Goal: Check status: Check status

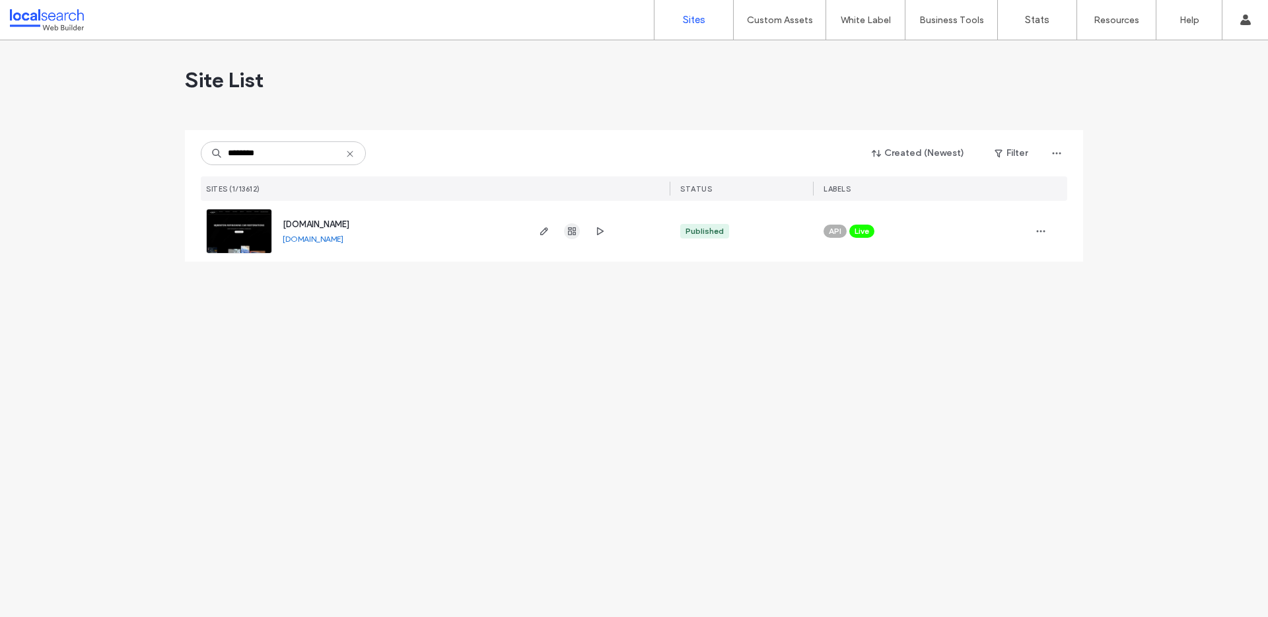
type input "********"
click at [570, 235] on use "button" at bounding box center [572, 231] width 8 height 8
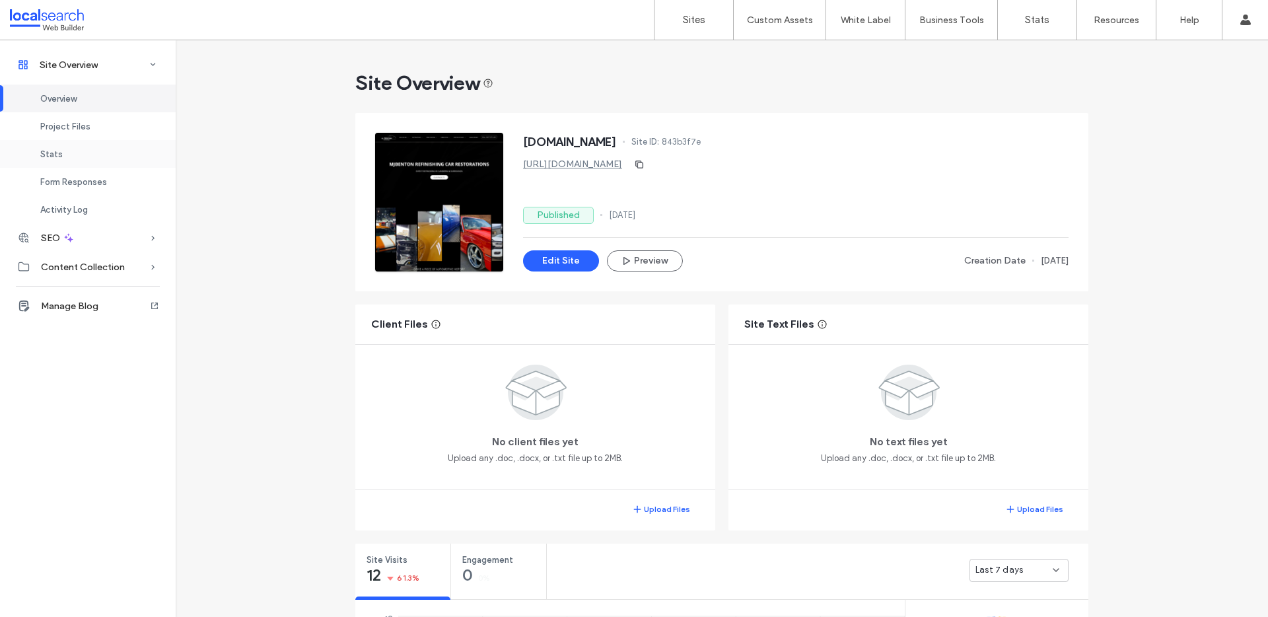
click at [76, 150] on div "Stats" at bounding box center [88, 154] width 176 height 28
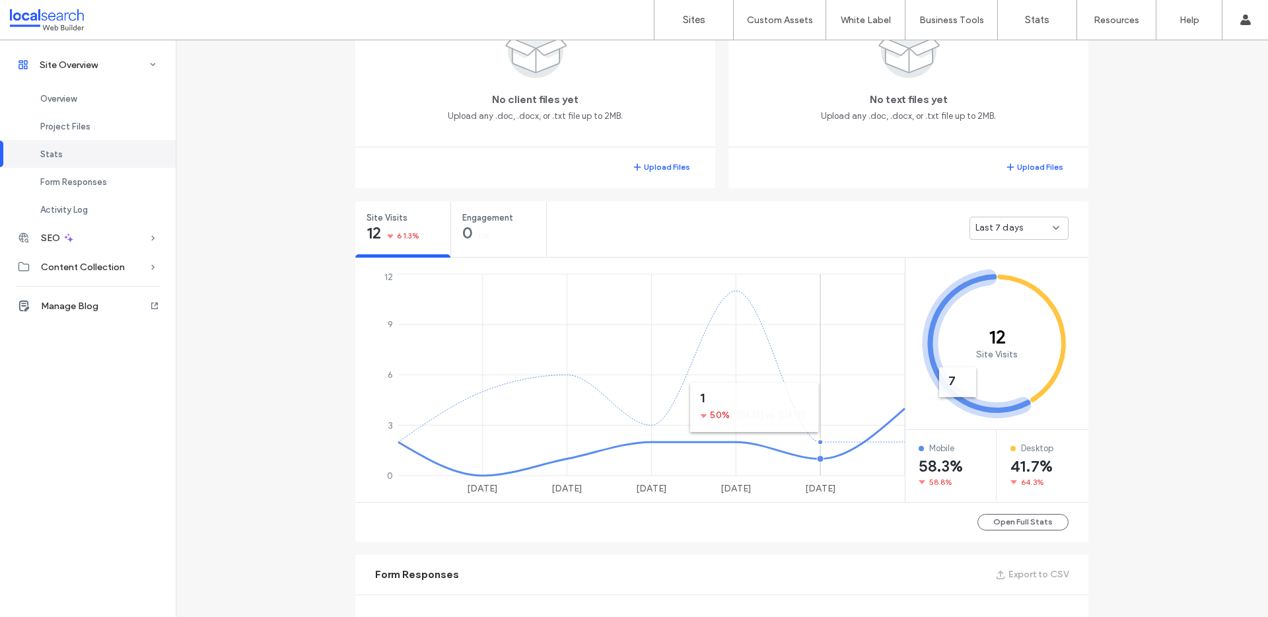
scroll to position [89, 0]
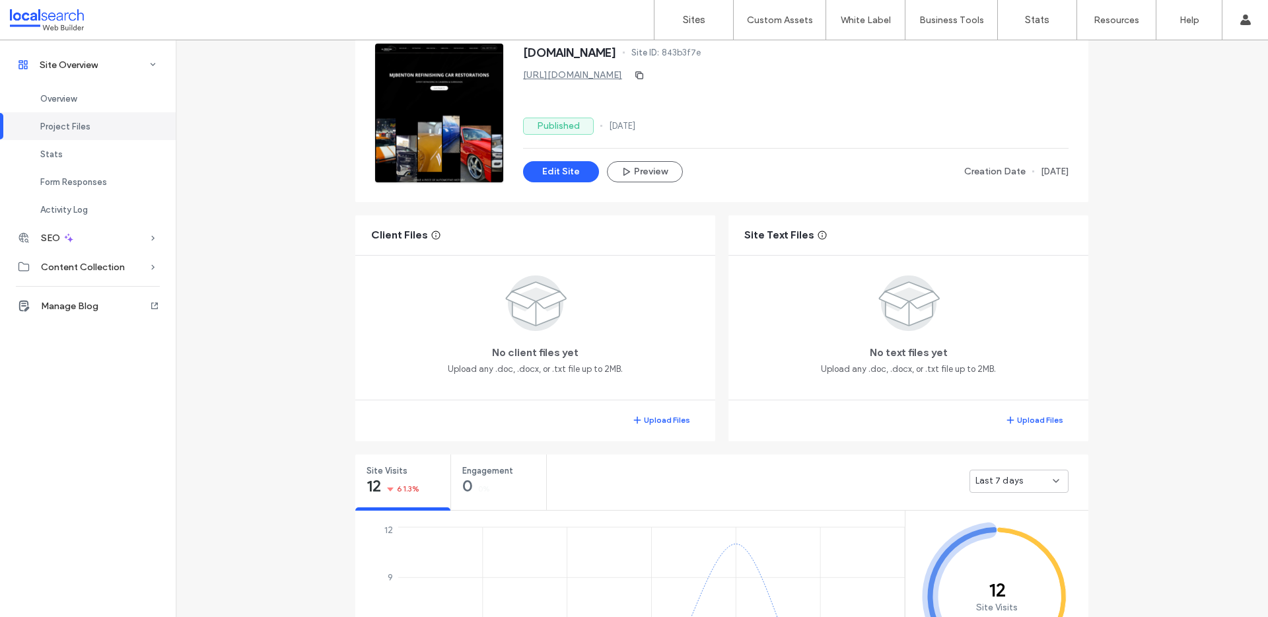
scroll to position [188, 0]
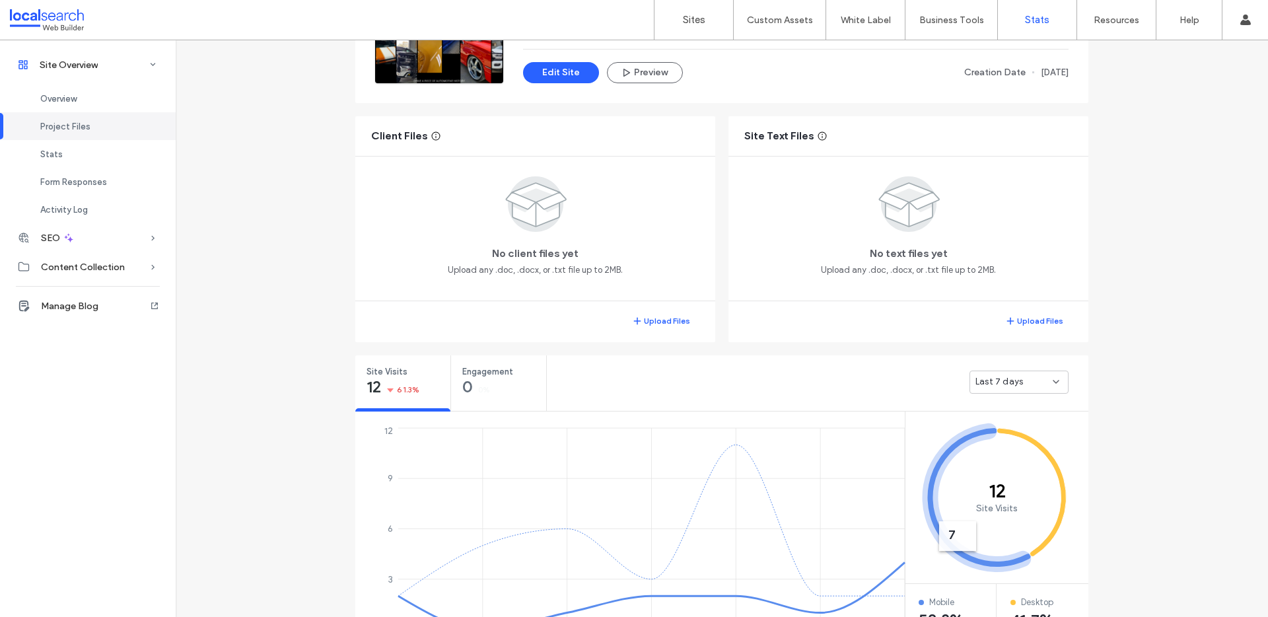
click at [1039, 14] on label "Stats" at bounding box center [1037, 20] width 24 height 12
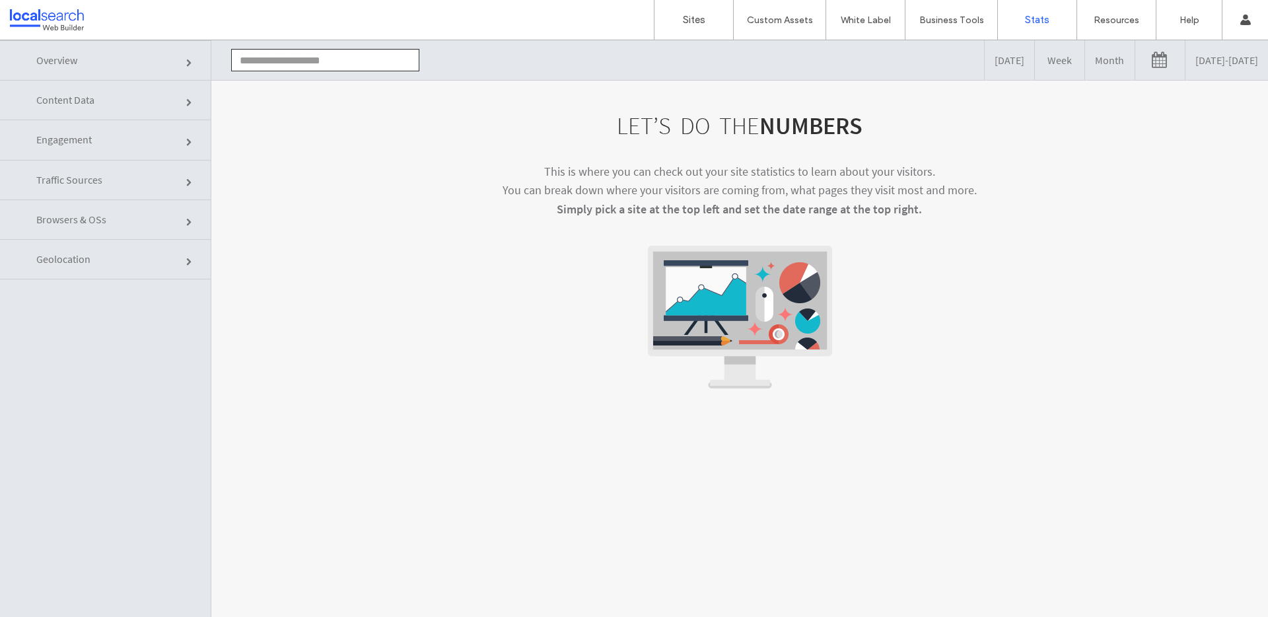
click at [90, 153] on link "Engagement" at bounding box center [105, 140] width 211 height 40
click at [159, 134] on link "Engagement" at bounding box center [105, 140] width 211 height 40
click at [169, 141] on link "Engagement" at bounding box center [105, 140] width 211 height 40
click at [1136, 61] on link at bounding box center [1161, 60] width 50 height 40
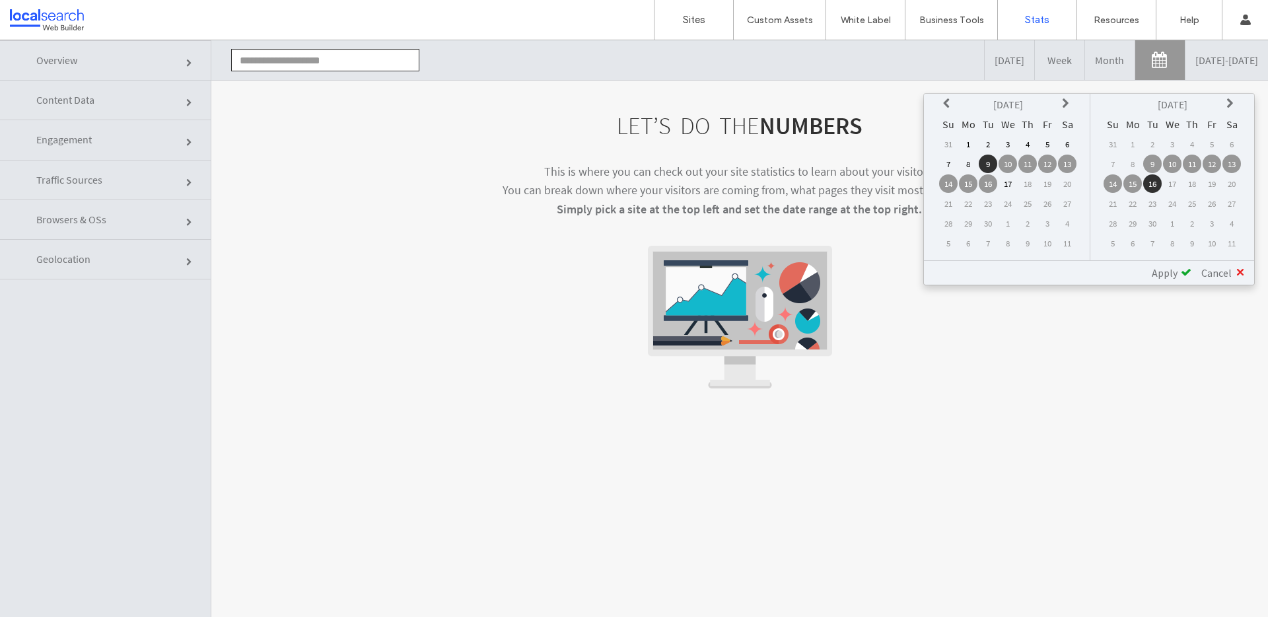
click at [948, 102] on icon at bounding box center [948, 103] width 11 height 11
click at [949, 102] on icon at bounding box center [948, 103] width 11 height 11
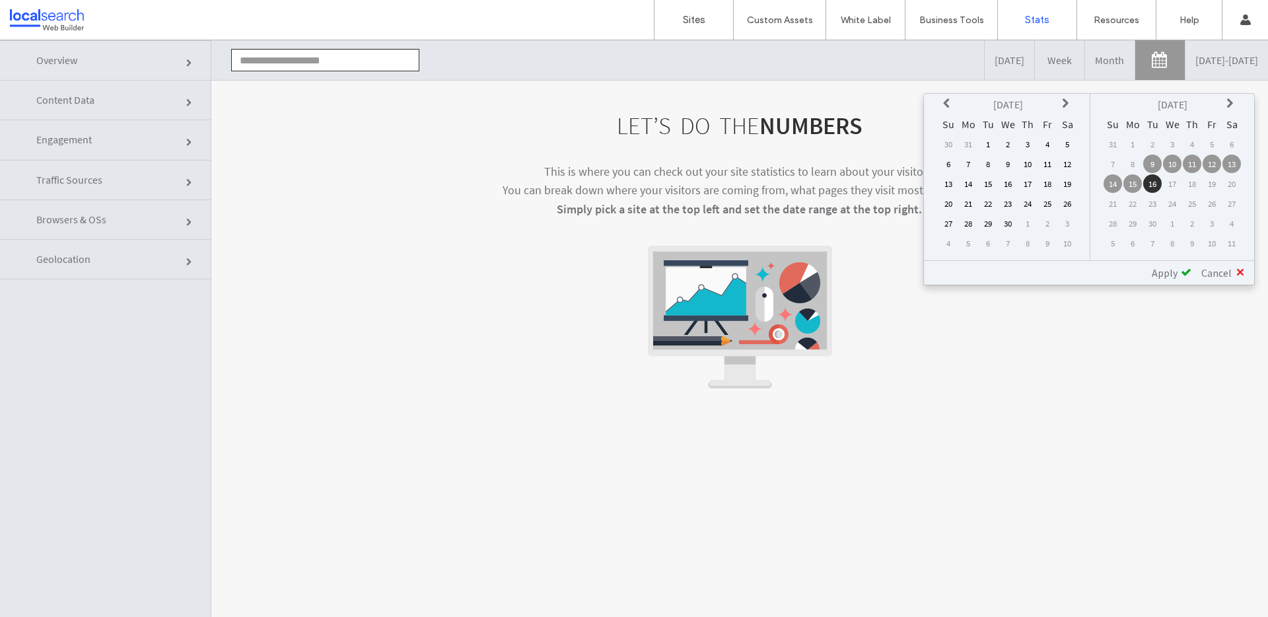
click at [949, 102] on icon at bounding box center [948, 103] width 11 height 11
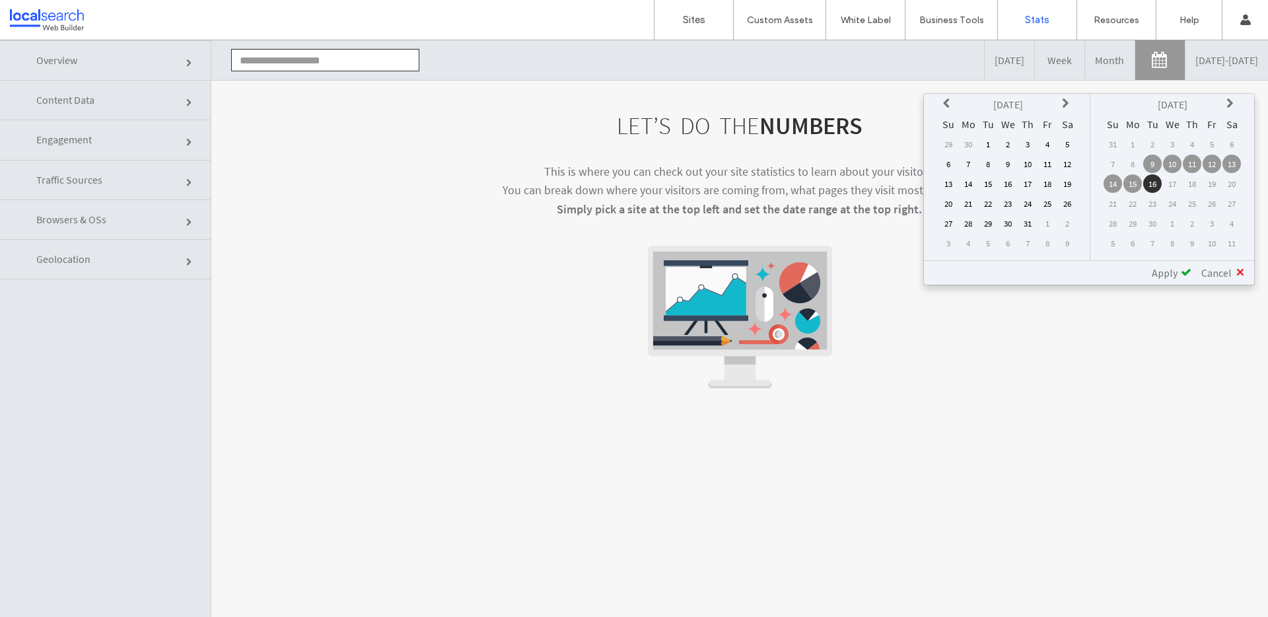
click at [949, 102] on icon at bounding box center [948, 103] width 11 height 11
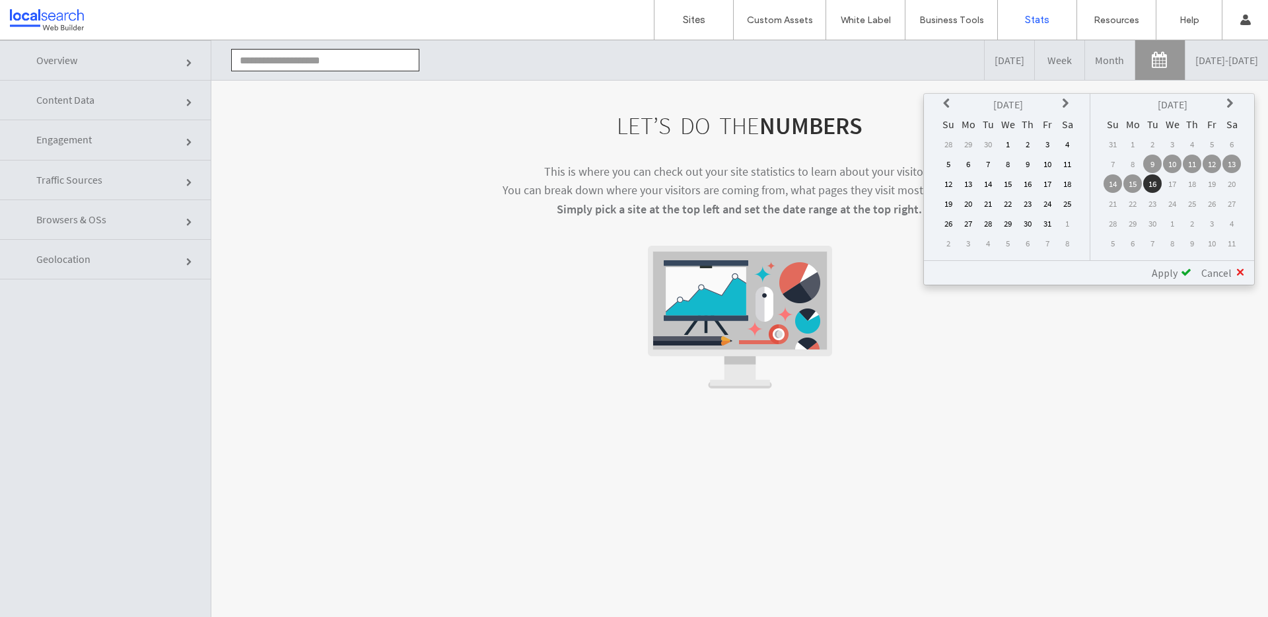
click at [991, 180] on td "14" at bounding box center [988, 183] width 18 height 18
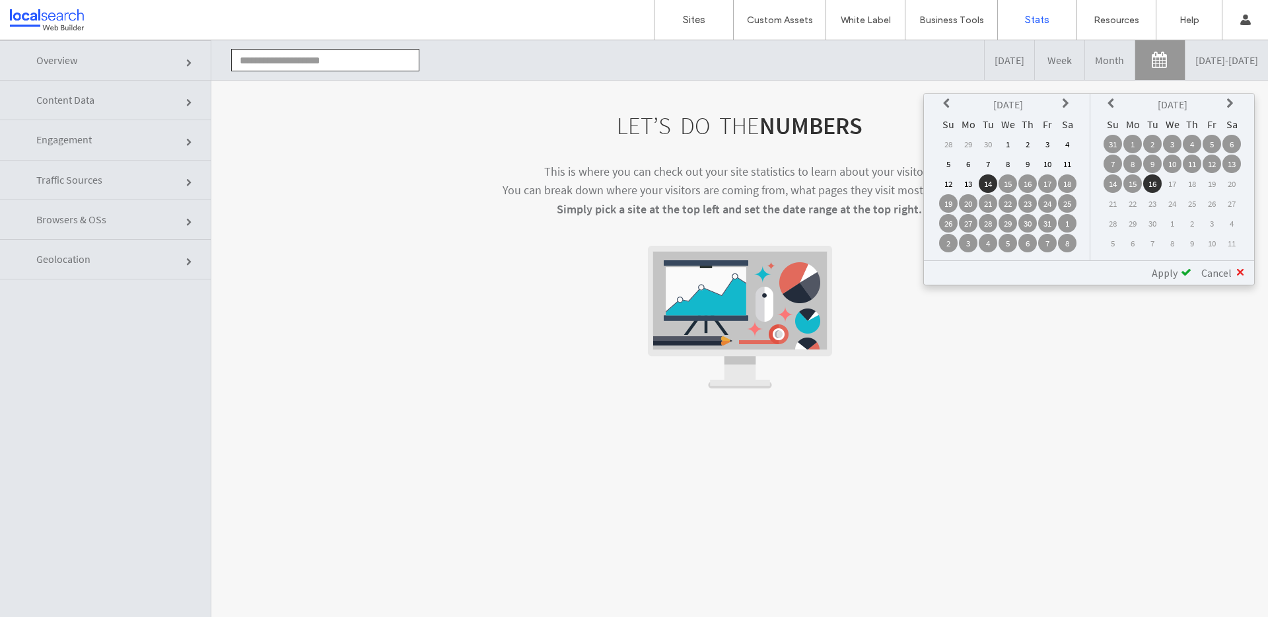
click at [1177, 272] on span "Apply" at bounding box center [1165, 272] width 26 height 13
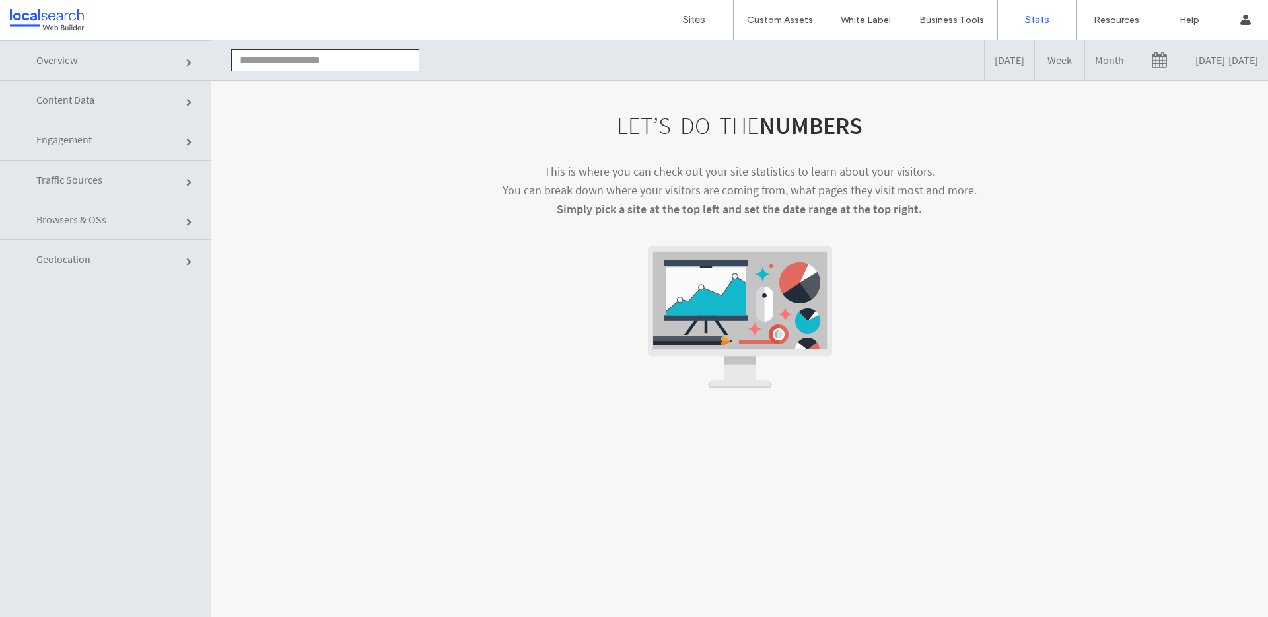
click at [117, 129] on link "Engagement" at bounding box center [105, 140] width 211 height 40
click at [173, 136] on link "Engagement" at bounding box center [105, 140] width 211 height 40
click at [90, 97] on span "Content Data" at bounding box center [65, 99] width 58 height 13
click at [92, 147] on link "Engagement" at bounding box center [105, 140] width 211 height 40
click at [98, 50] on link "Overview" at bounding box center [105, 60] width 211 height 40
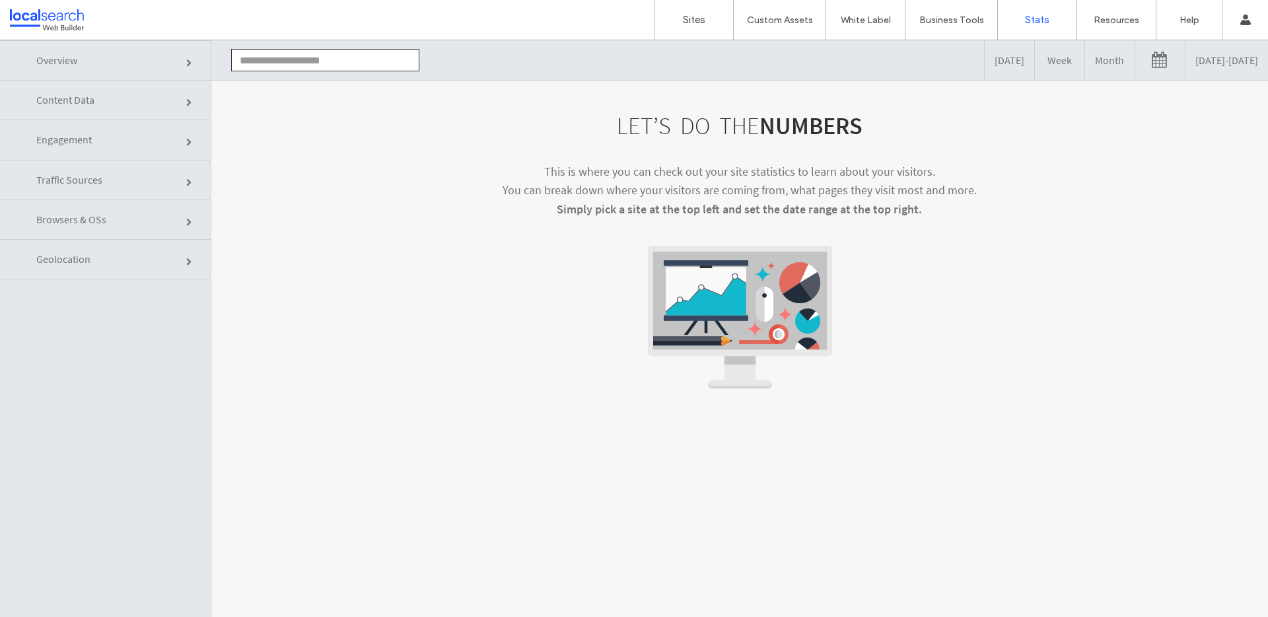
click at [186, 57] on link "Overview" at bounding box center [105, 60] width 211 height 40
click at [170, 228] on link "Browsers & OSs" at bounding box center [105, 220] width 211 height 40
click at [170, 262] on link "Geolocation" at bounding box center [105, 260] width 211 height 40
click at [181, 178] on link "Traffic Sources" at bounding box center [105, 181] width 211 height 40
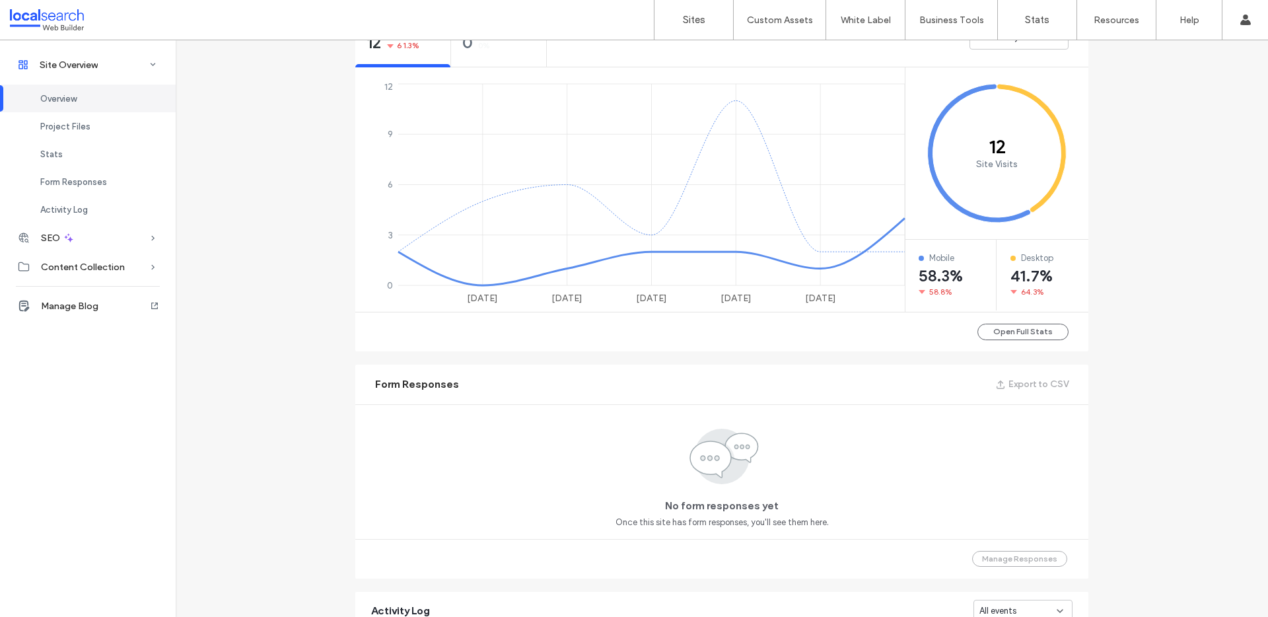
scroll to position [269, 0]
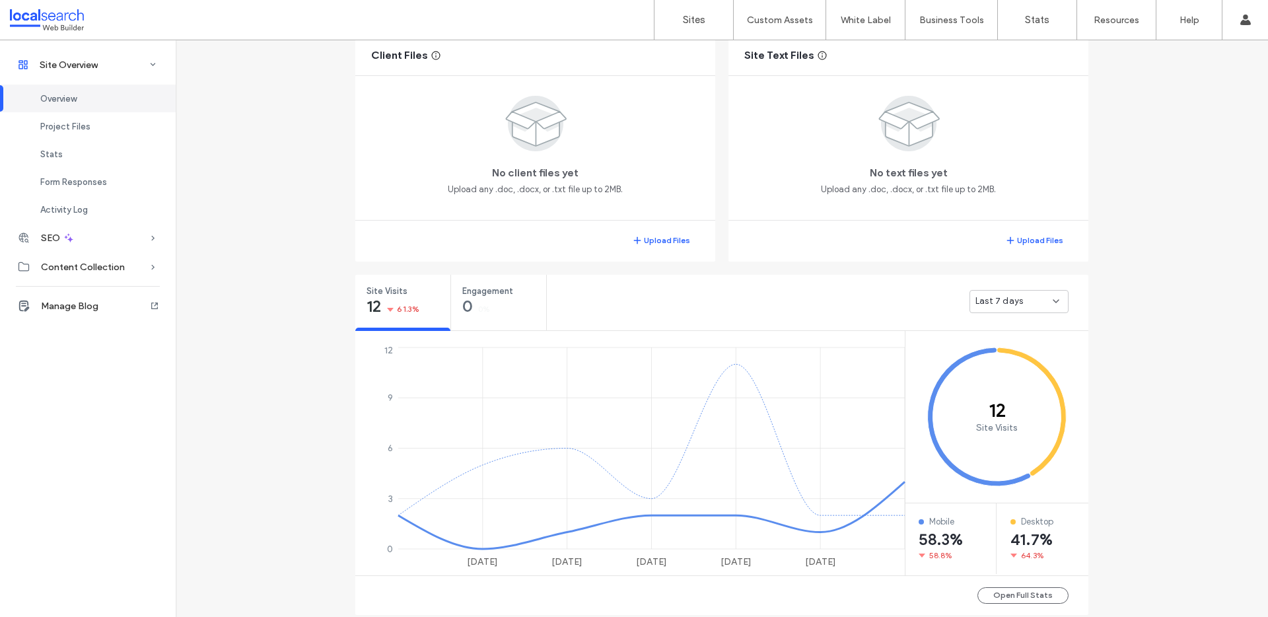
click at [1007, 306] on span "Last 7 days" at bounding box center [1000, 301] width 48 height 13
click at [1007, 371] on span "Last 30 days" at bounding box center [997, 371] width 53 height 13
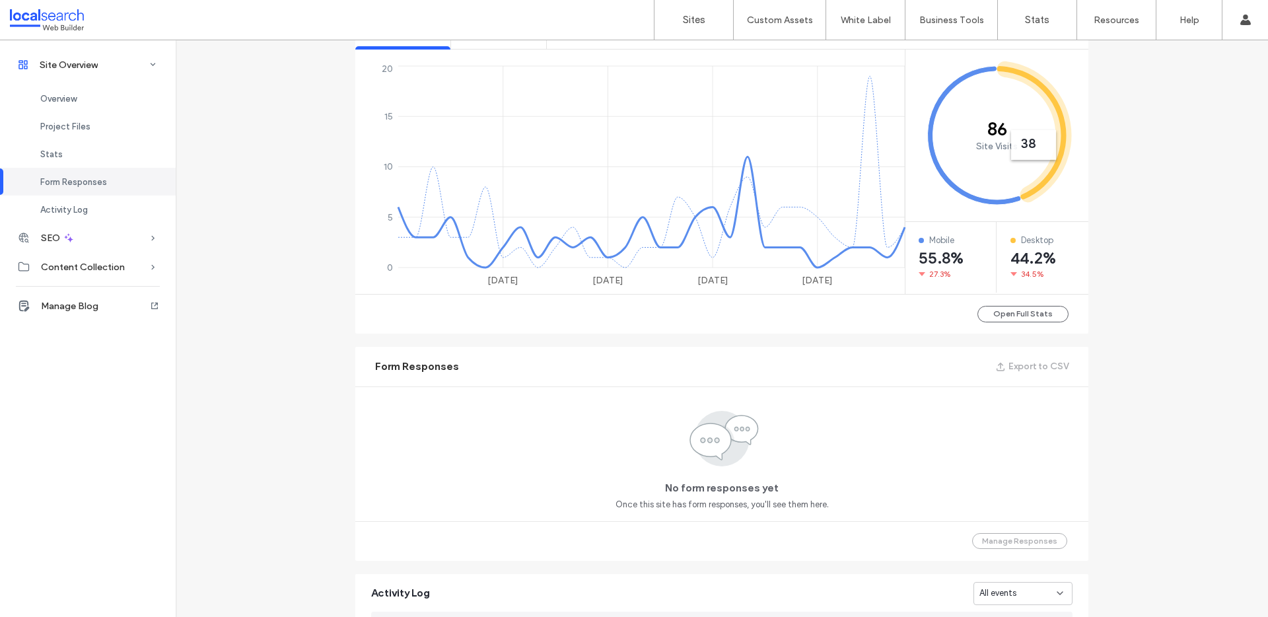
scroll to position [917, 0]
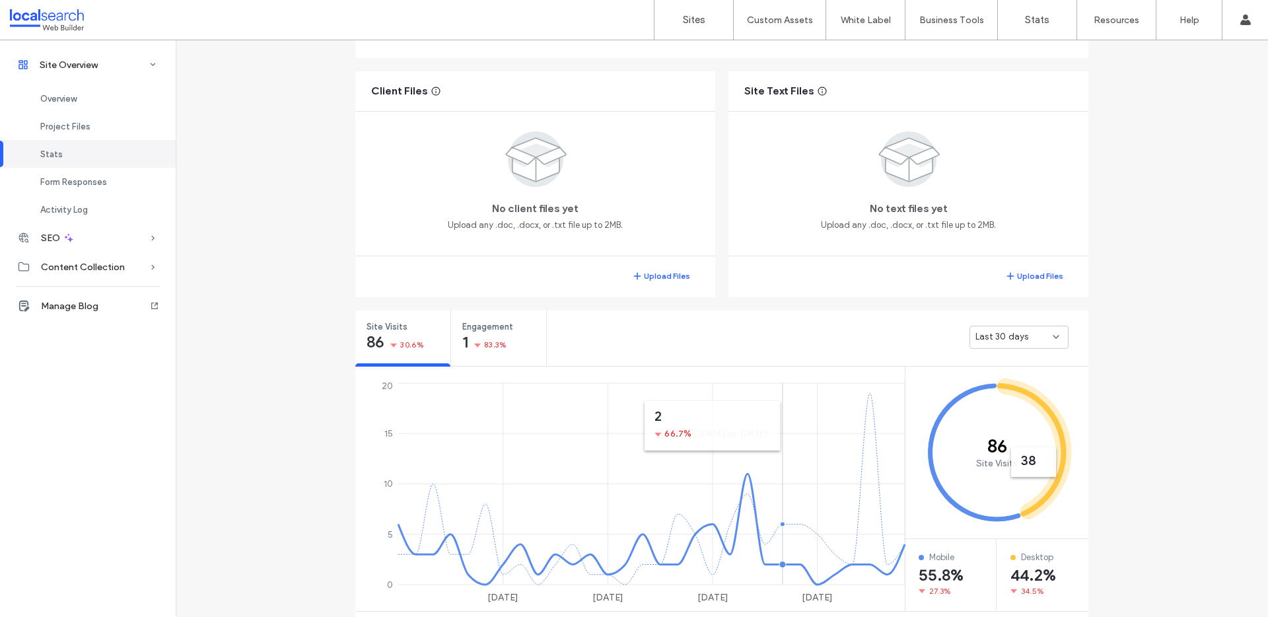
scroll to position [225, 0]
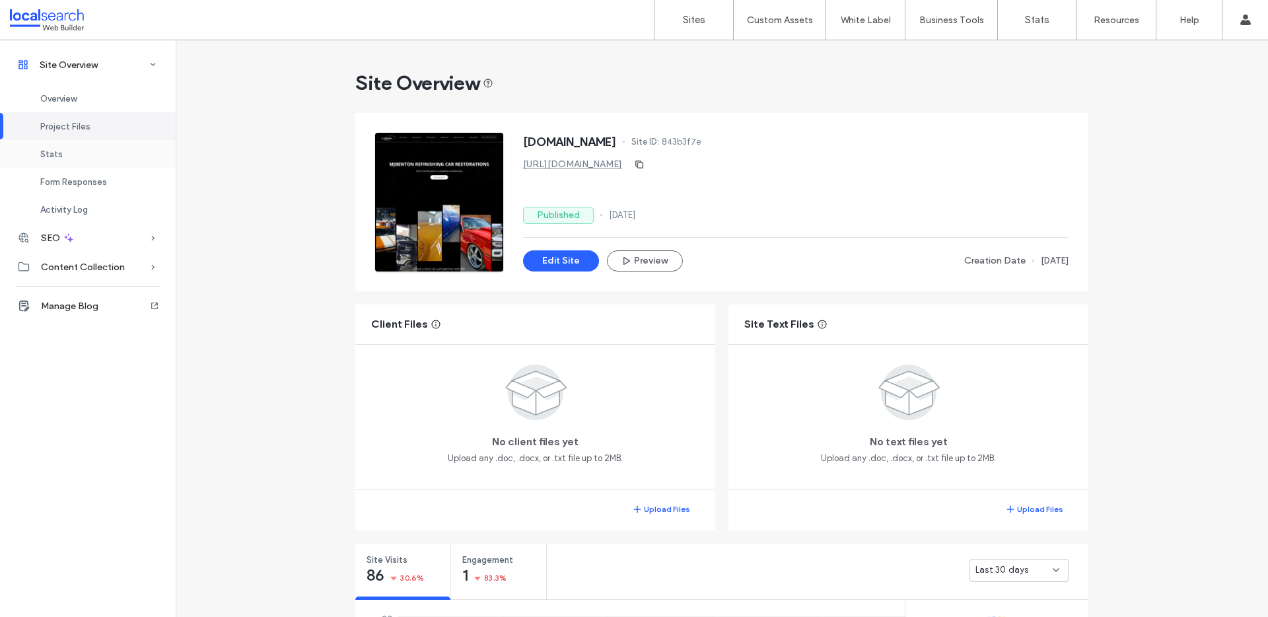
click at [59, 156] on span "Stats" at bounding box center [51, 154] width 22 height 10
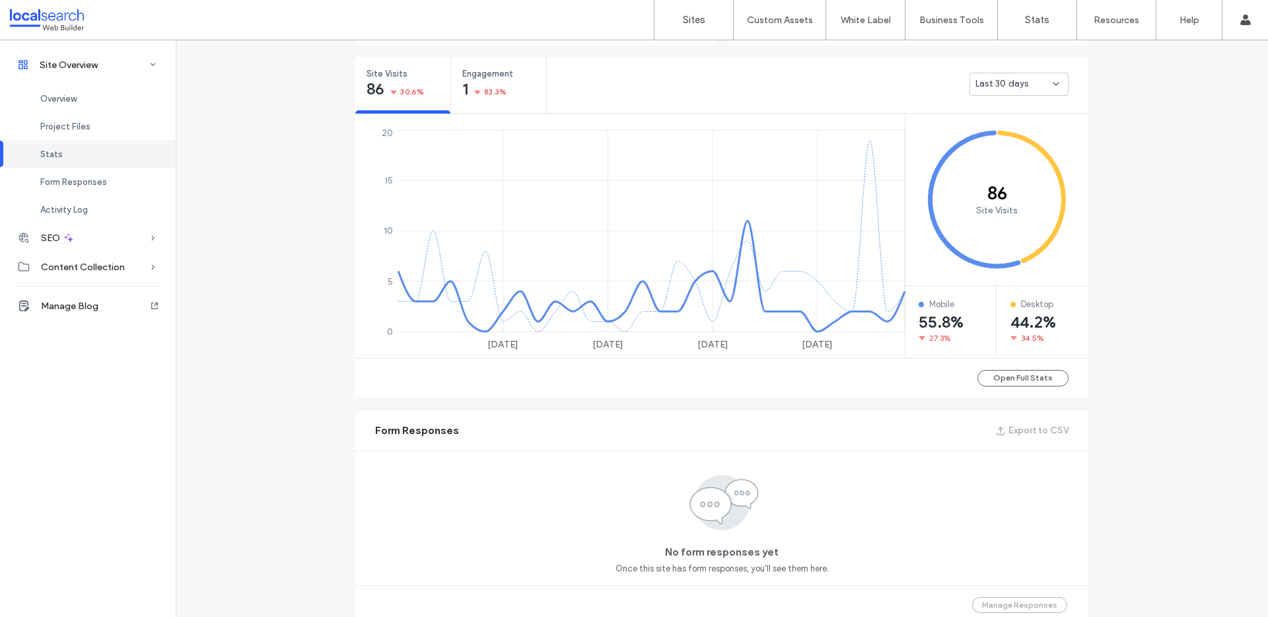
scroll to position [497, 0]
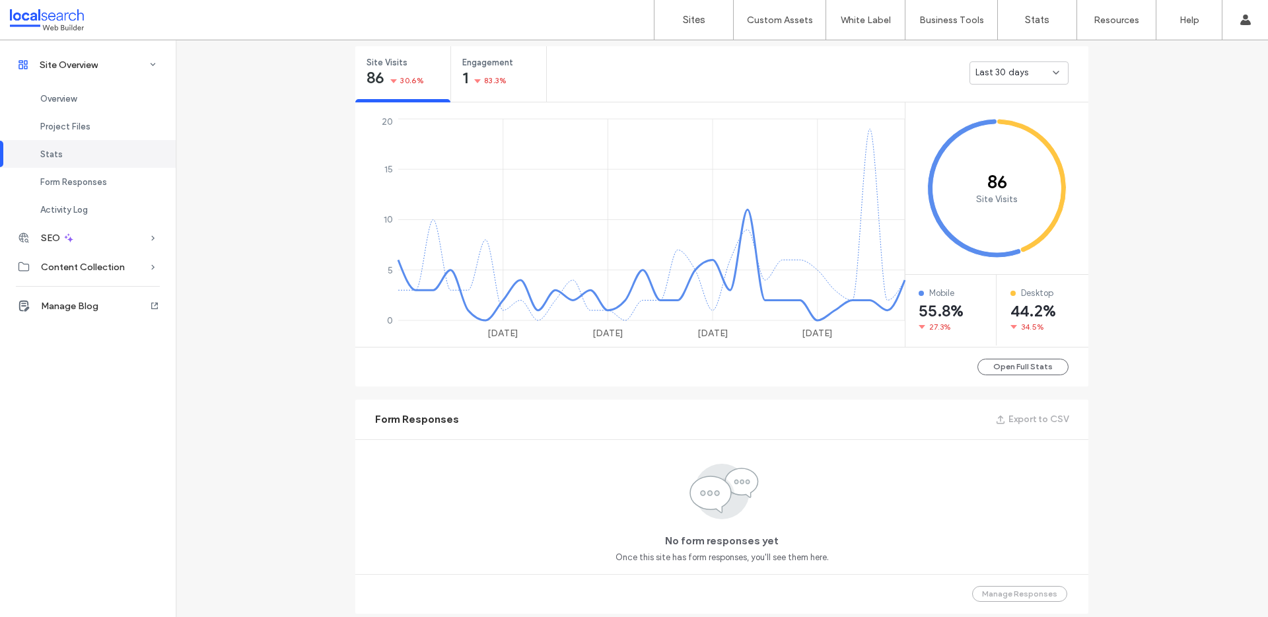
click at [59, 156] on span "Stats" at bounding box center [51, 154] width 22 height 10
click at [64, 97] on span "Overview" at bounding box center [58, 99] width 36 height 10
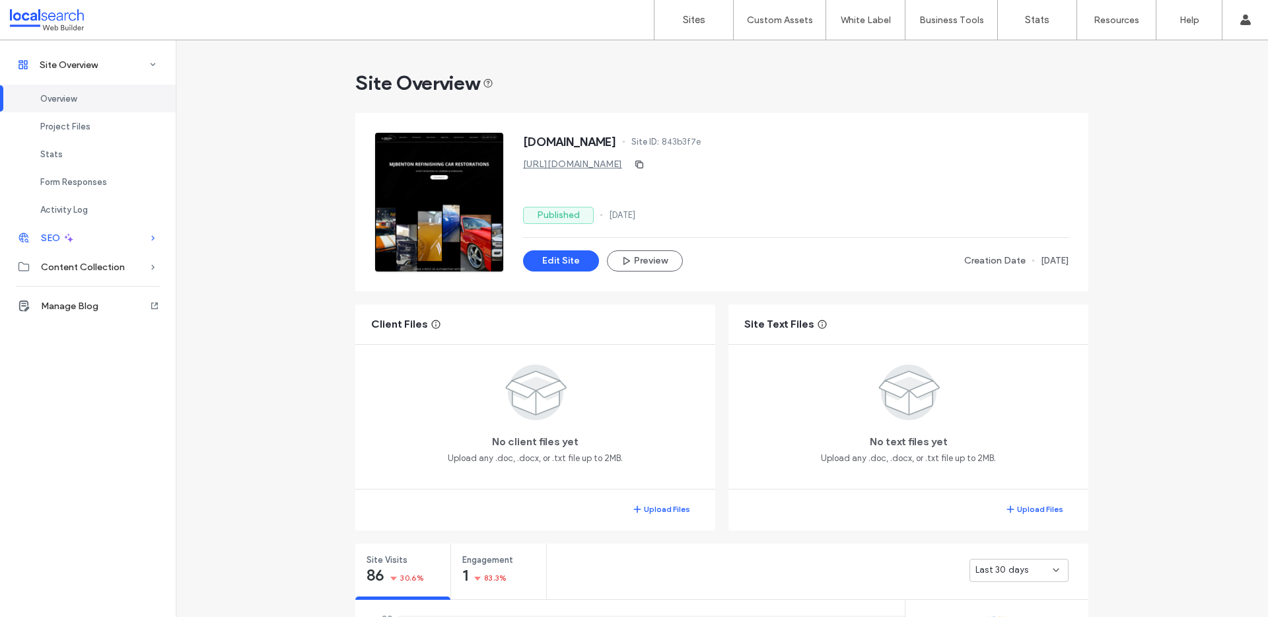
click at [83, 240] on div "SEO" at bounding box center [88, 237] width 176 height 29
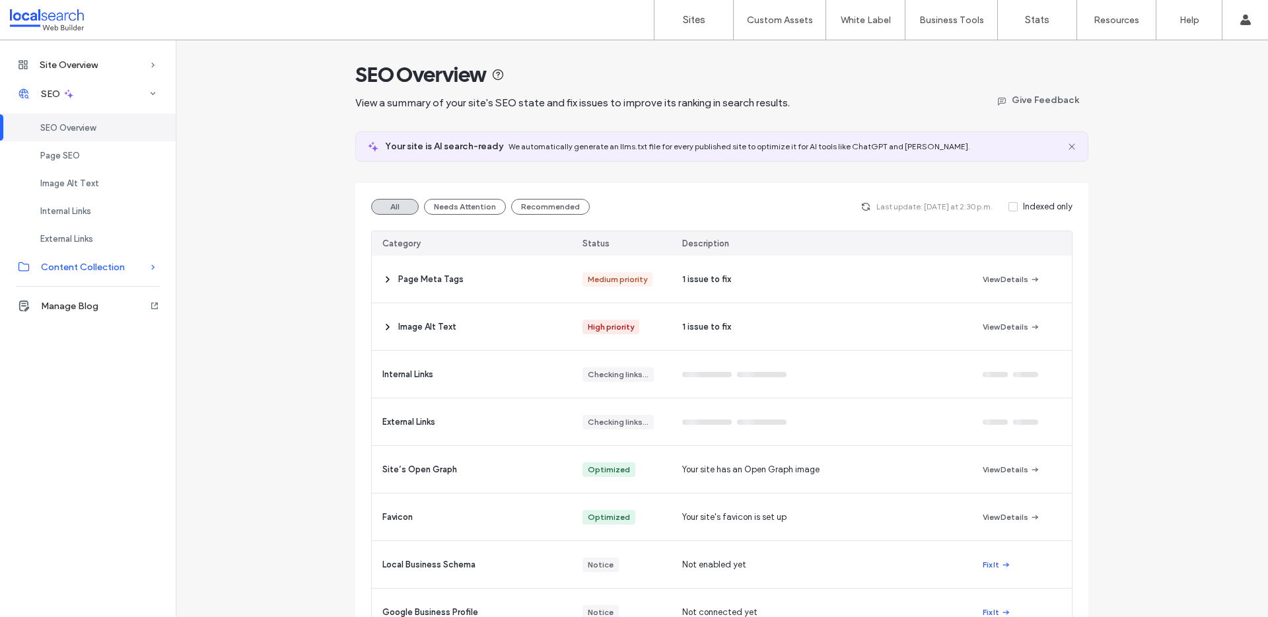
click at [103, 262] on span "Content Collection" at bounding box center [83, 267] width 84 height 11
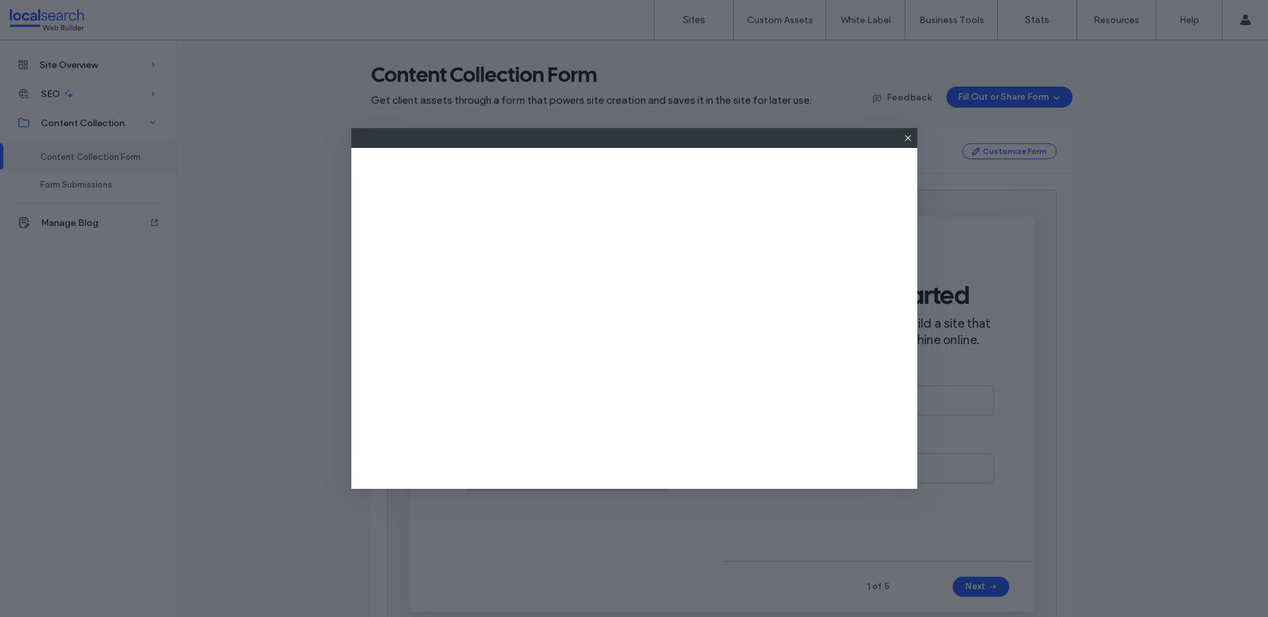
click at [906, 135] on icon at bounding box center [908, 138] width 11 height 11
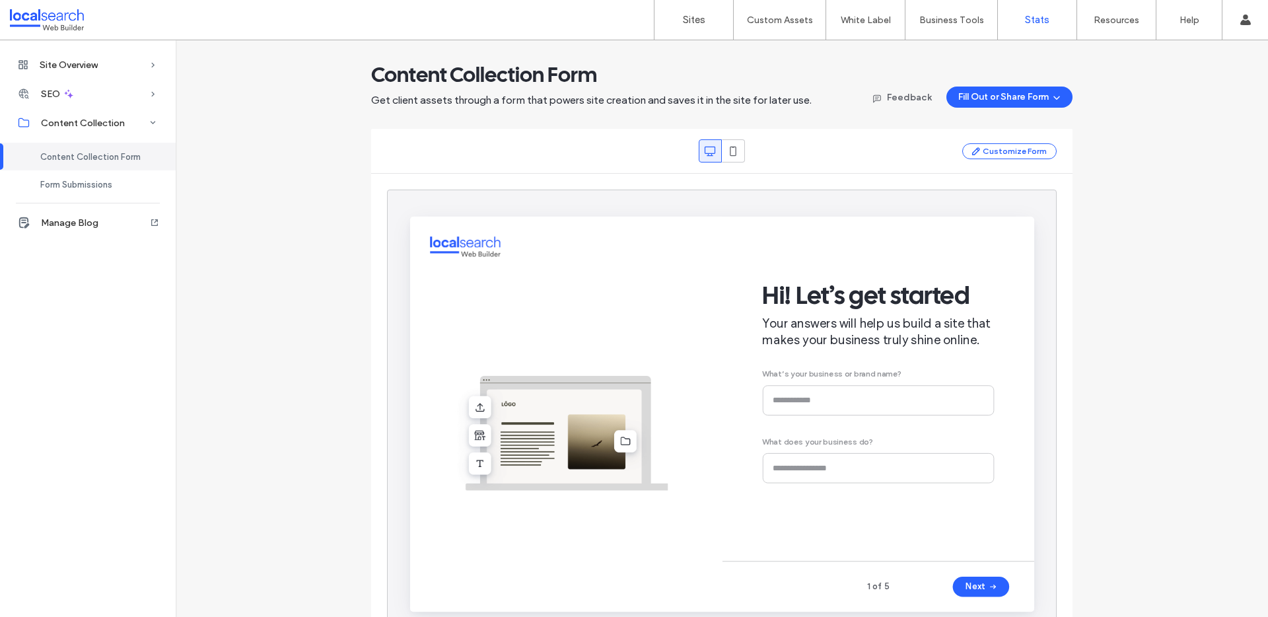
click at [1033, 24] on label "Stats" at bounding box center [1037, 20] width 24 height 12
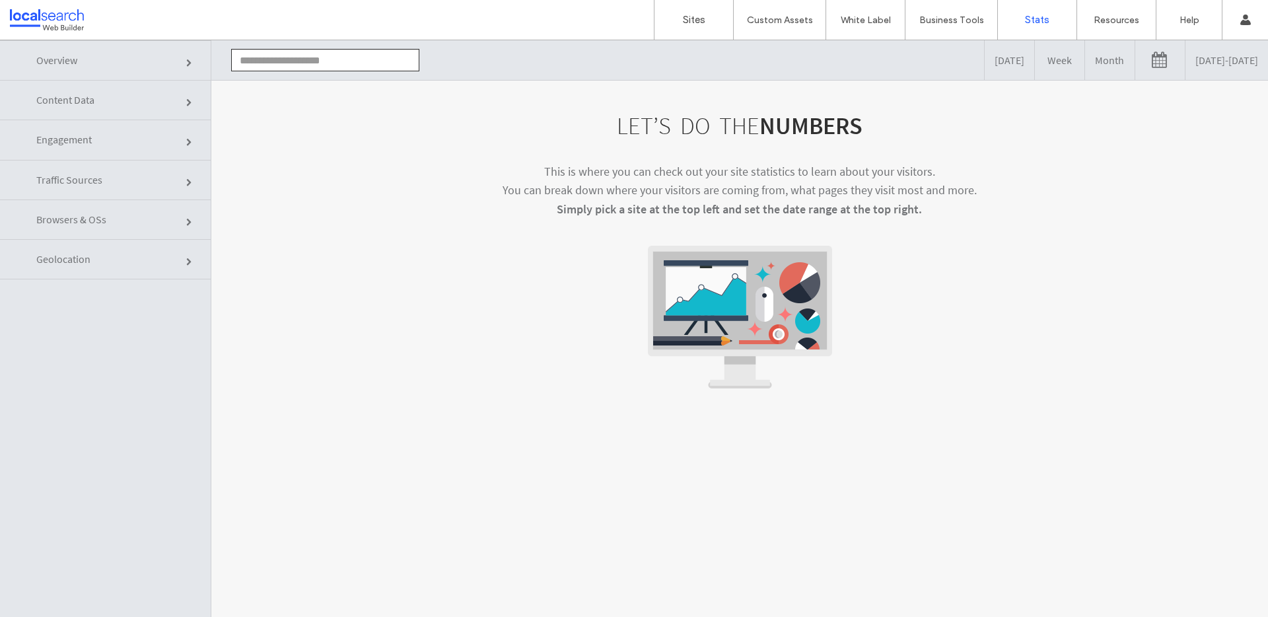
click at [317, 61] on input "text" at bounding box center [325, 60] width 188 height 22
drag, startPoint x: 312, startPoint y: 61, endPoint x: 227, endPoint y: 59, distance: 85.3
click at [227, 59] on div "***** No sites were found" at bounding box center [325, 60] width 208 height 22
drag, startPoint x: 306, startPoint y: 63, endPoint x: 207, endPoint y: 55, distance: 98.8
click at [207, 55] on div "Overview Content Data Engagement Traffic Sources Browsers & OSs Geolocation ***…" at bounding box center [634, 348] width 1268 height 616
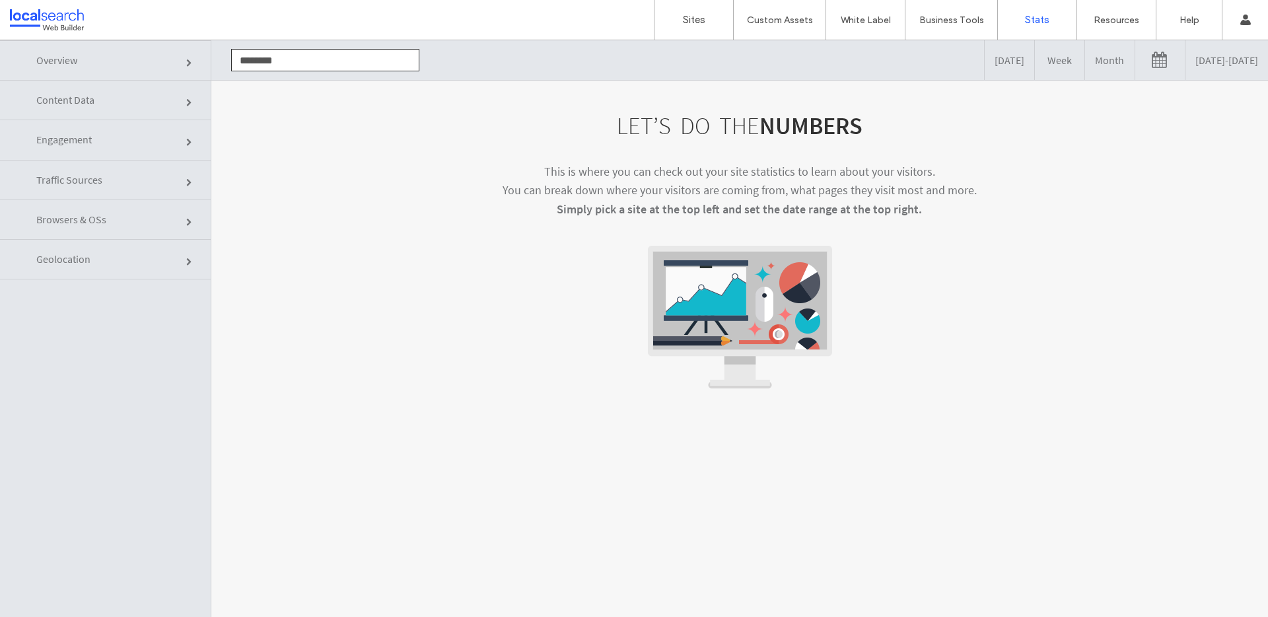
paste input "*******"
type input "**********"
click at [316, 56] on input "text" at bounding box center [325, 60] width 188 height 22
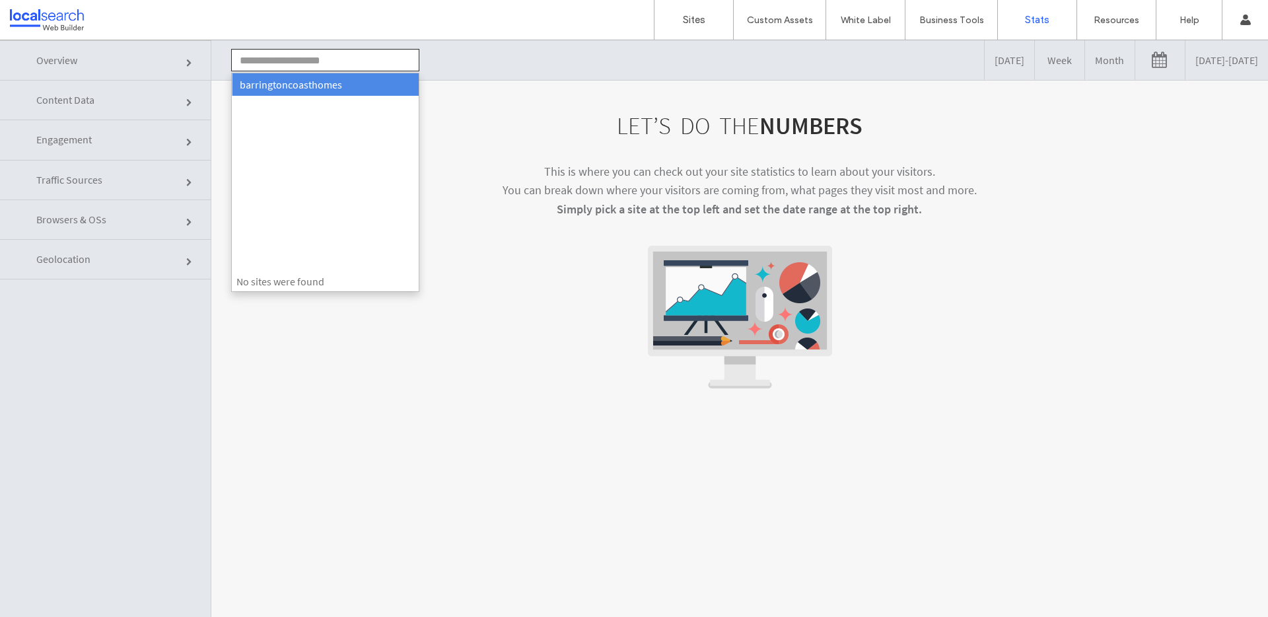
click at [284, 64] on input "text" at bounding box center [325, 60] width 188 height 22
click at [65, 65] on span "Overview" at bounding box center [56, 60] width 41 height 13
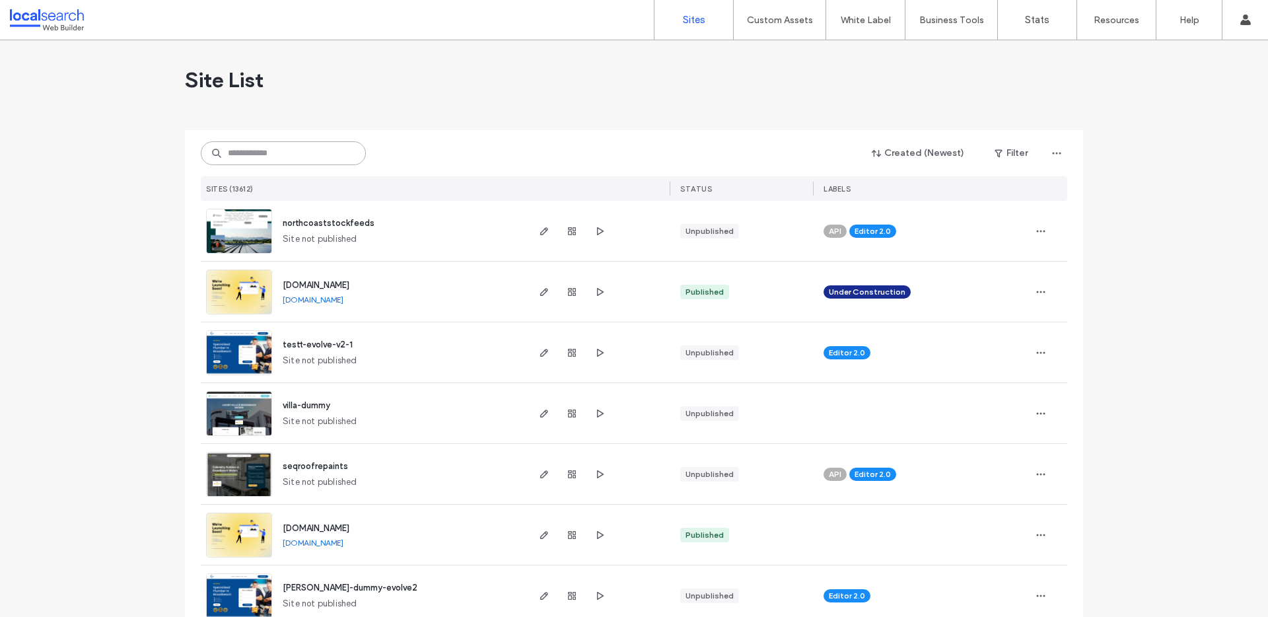
click at [259, 157] on input at bounding box center [283, 153] width 165 height 24
paste input "********"
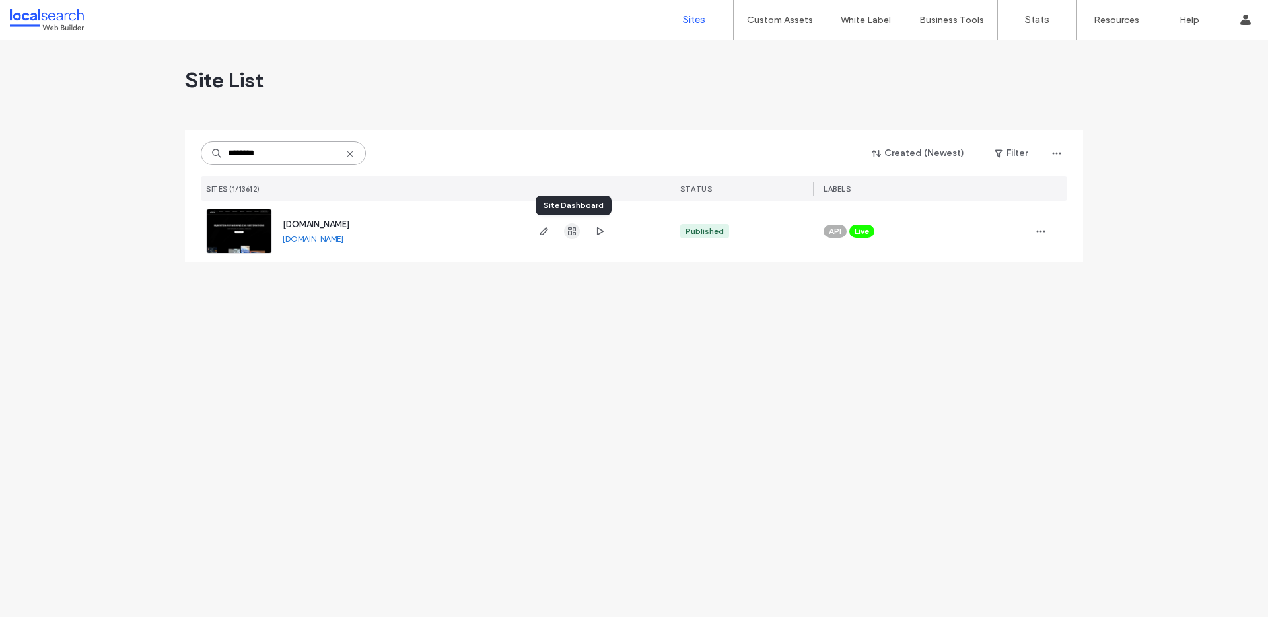
type input "********"
click at [572, 234] on icon "button" at bounding box center [572, 231] width 11 height 11
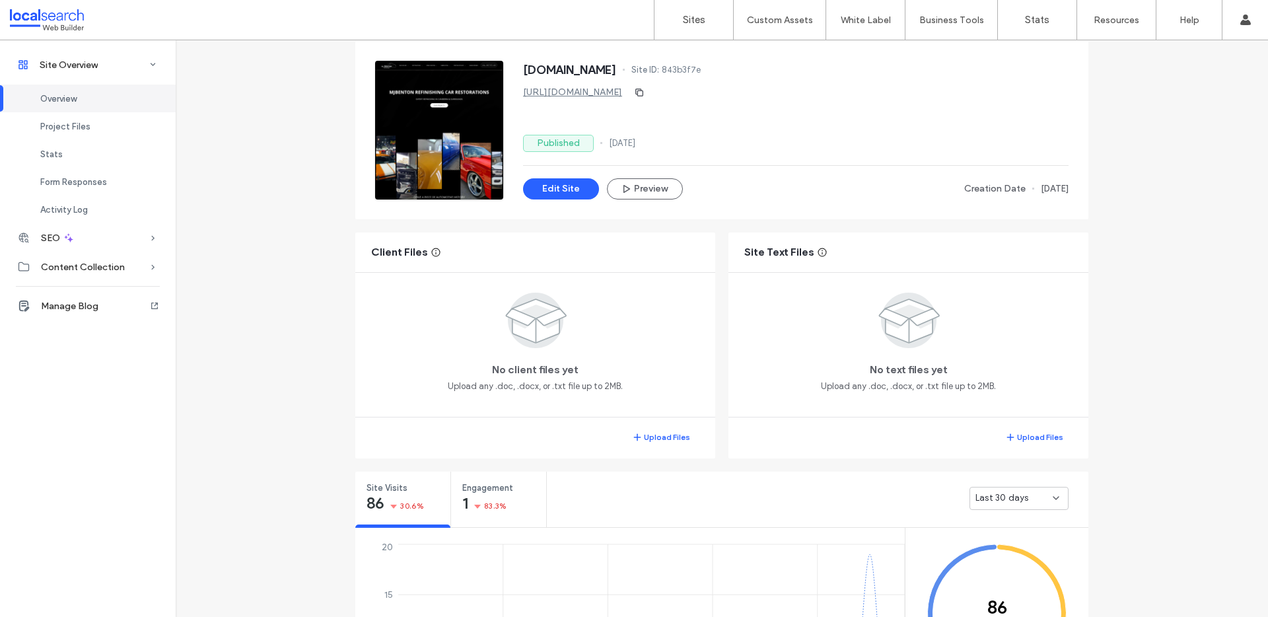
scroll to position [81, 0]
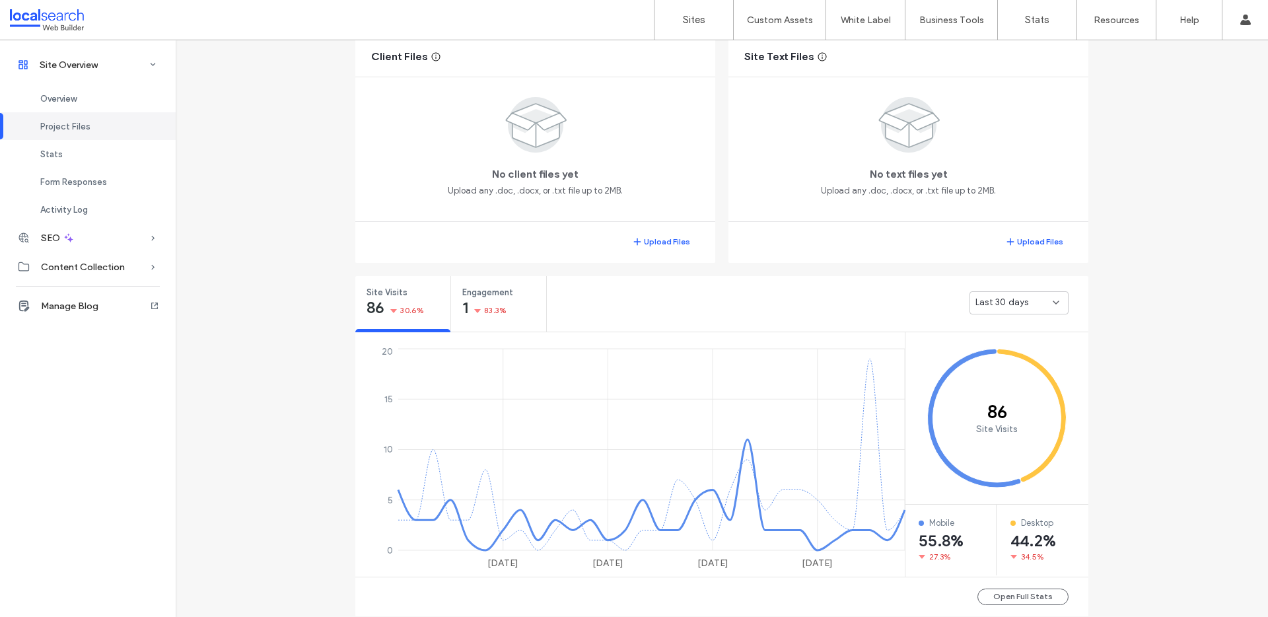
scroll to position [671, 0]
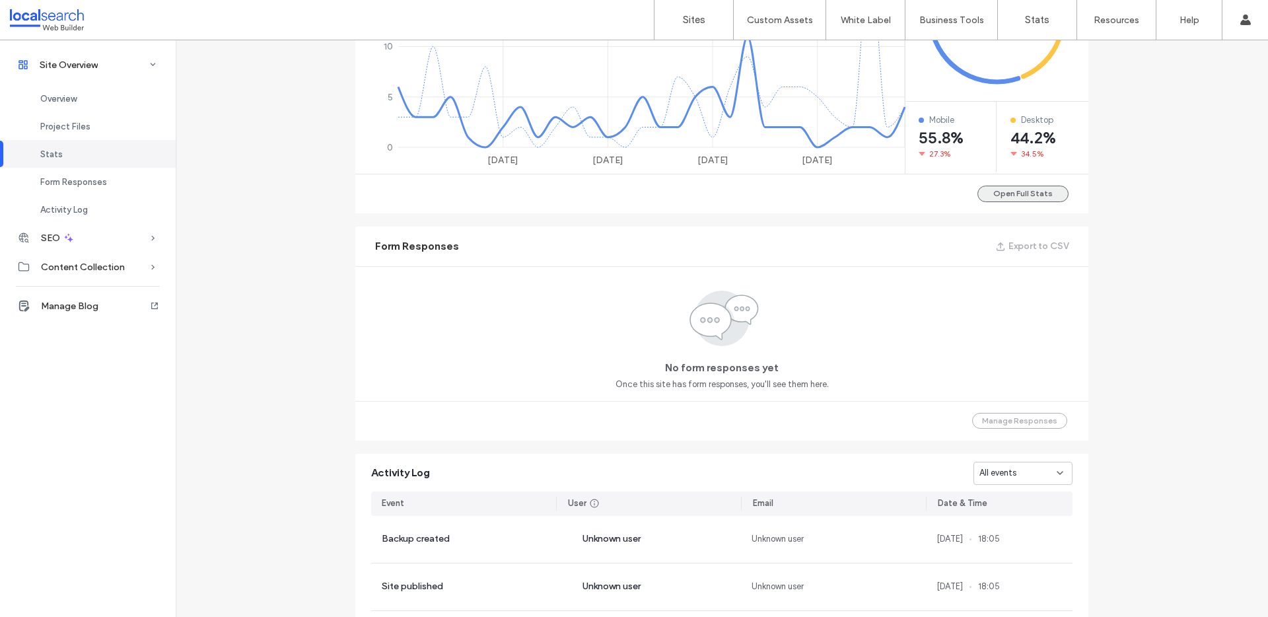
click at [1009, 195] on button "Open Full Stats" at bounding box center [1023, 194] width 91 height 17
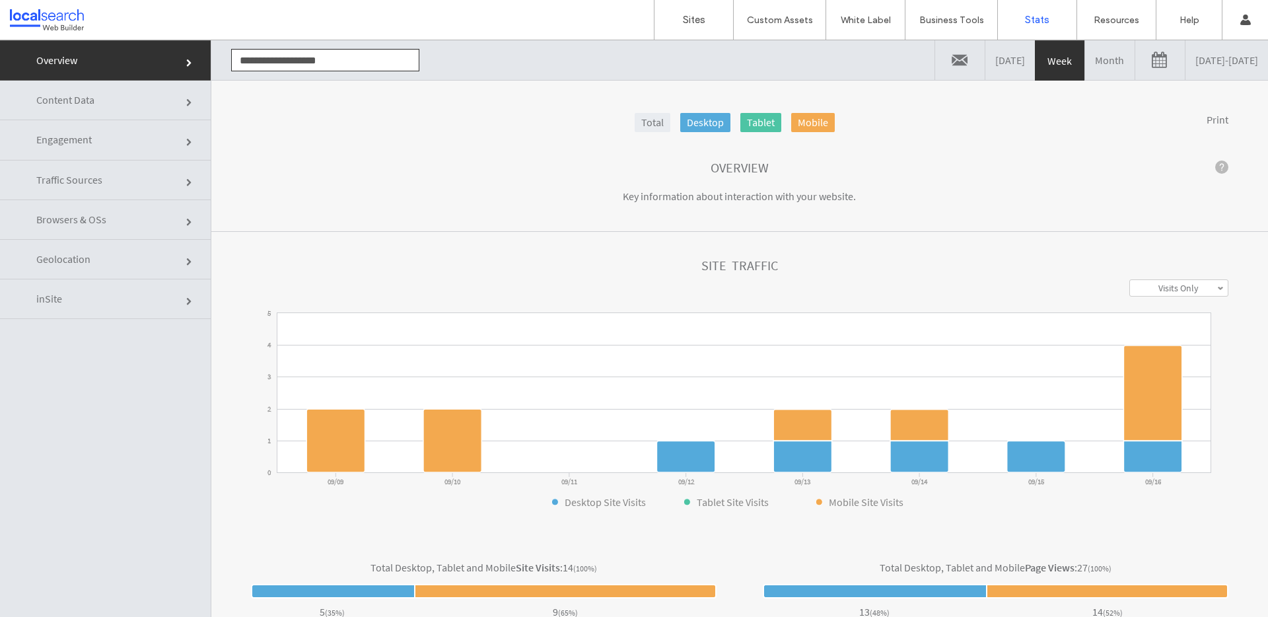
click at [1136, 57] on link at bounding box center [1161, 60] width 50 height 40
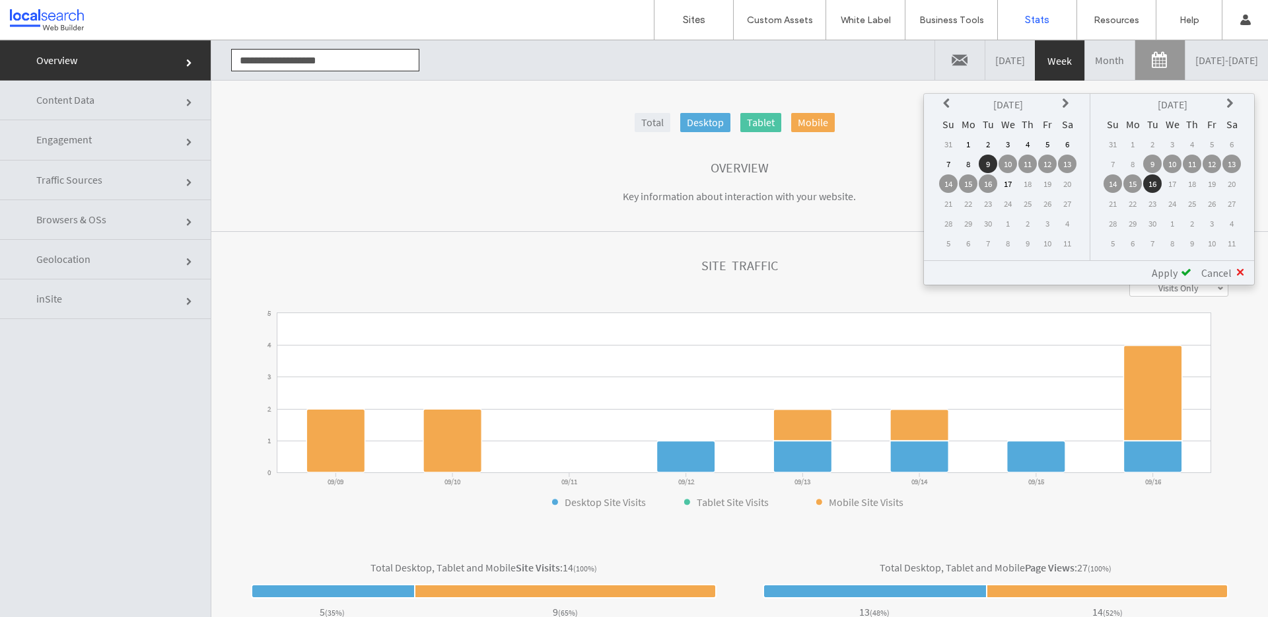
click at [951, 103] on icon at bounding box center [948, 103] width 11 height 11
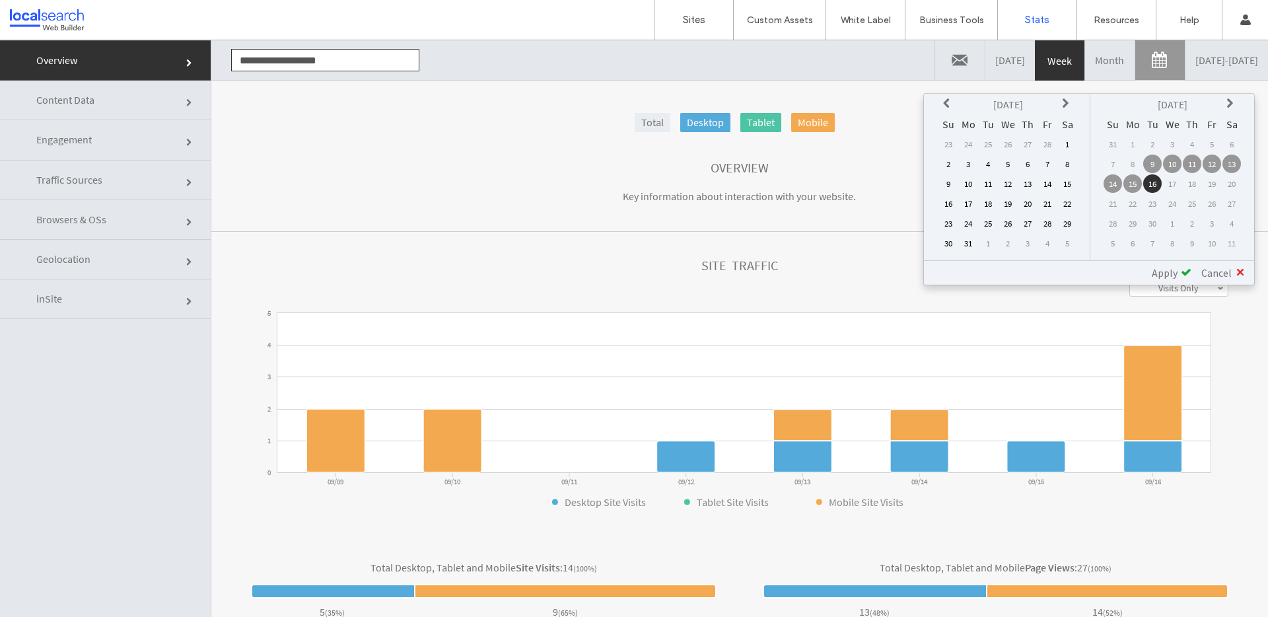
click at [951, 103] on icon at bounding box center [948, 103] width 11 height 11
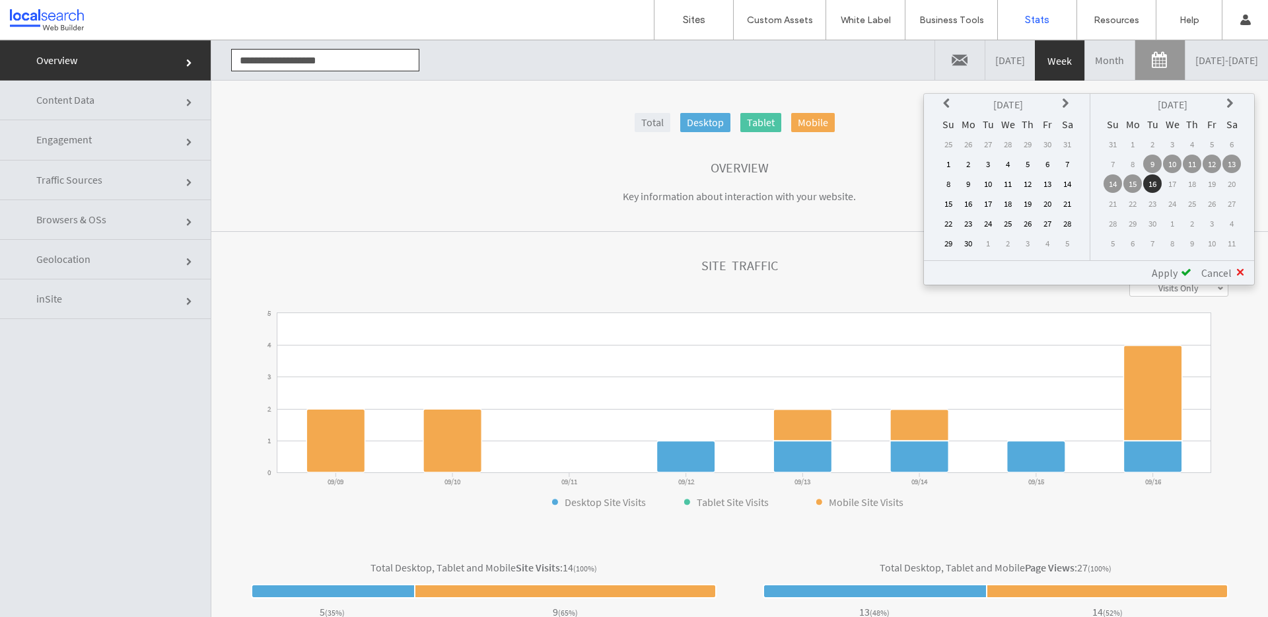
click at [951, 103] on icon at bounding box center [948, 103] width 11 height 11
click at [1064, 100] on icon at bounding box center [1067, 103] width 11 height 11
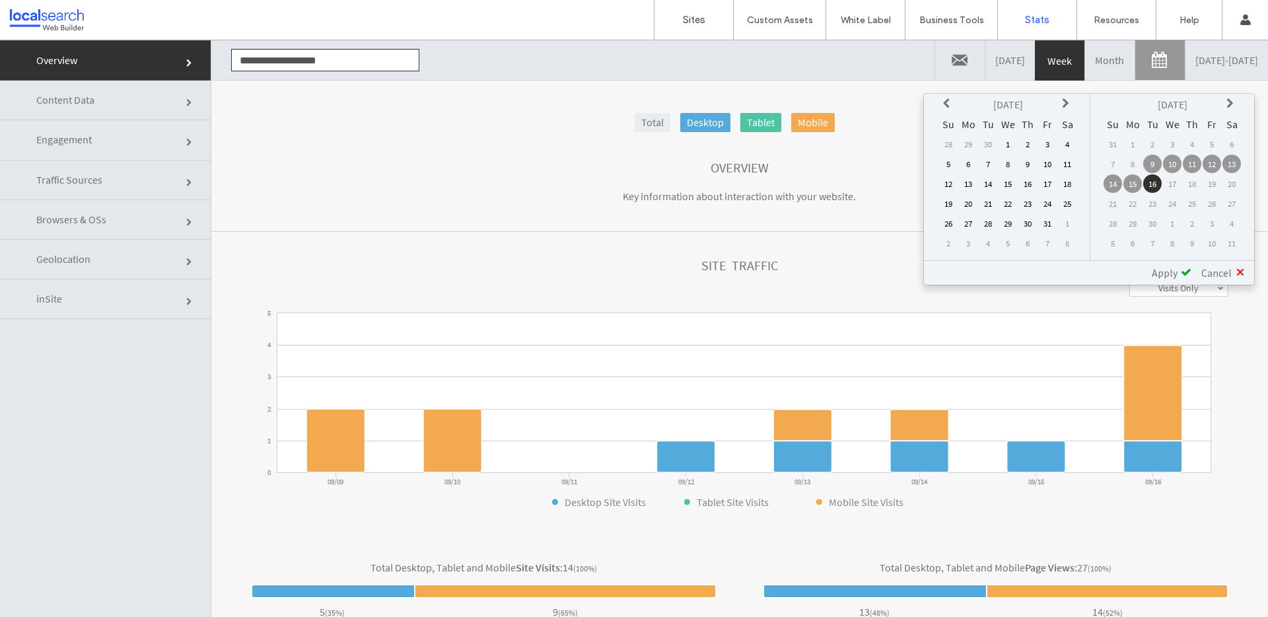
click at [989, 180] on td "14" at bounding box center [988, 183] width 18 height 18
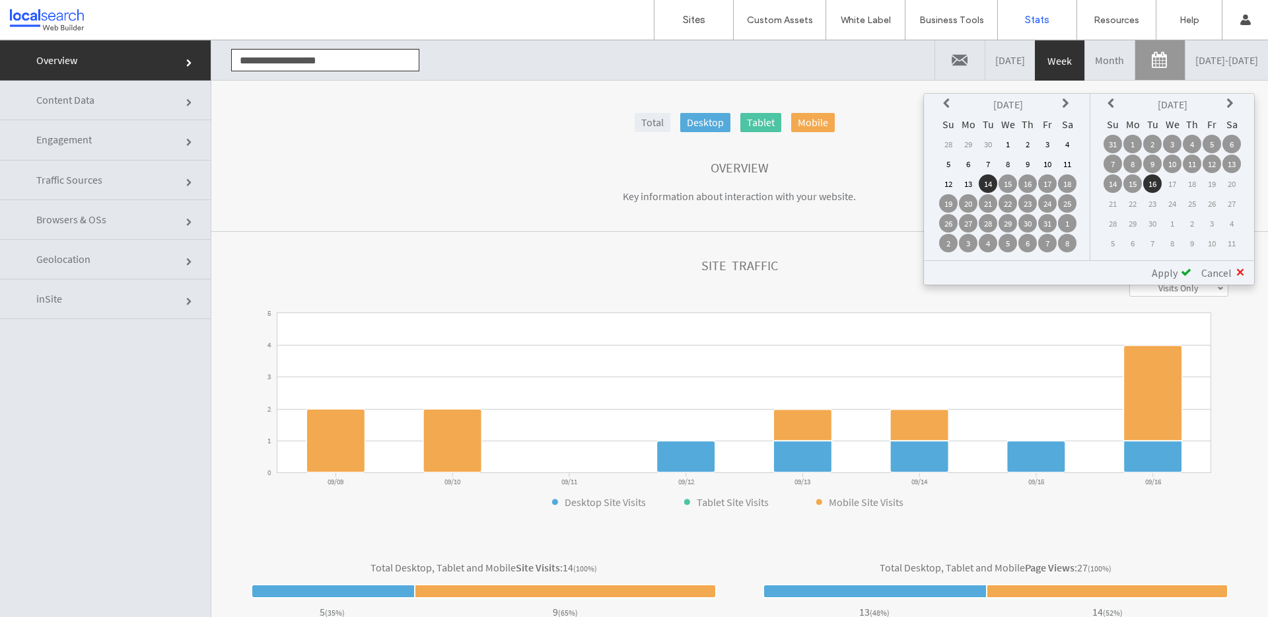
click at [1168, 275] on span "Apply" at bounding box center [1165, 272] width 26 height 13
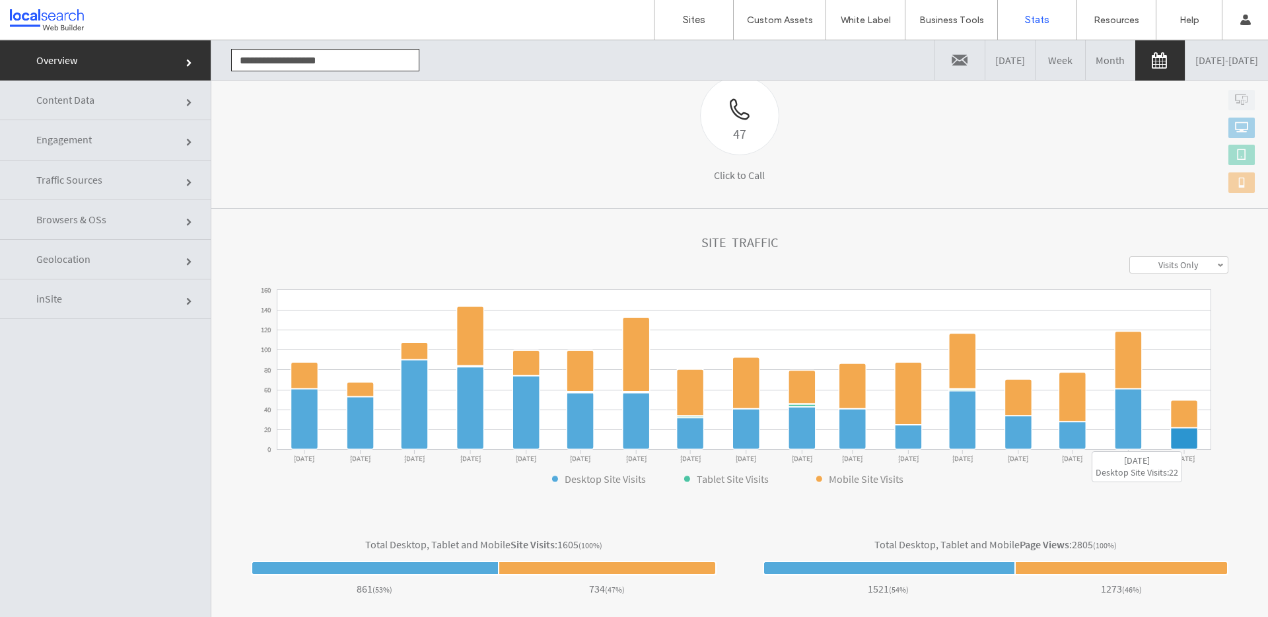
scroll to position [223, 0]
